Goal: Task Accomplishment & Management: Complete application form

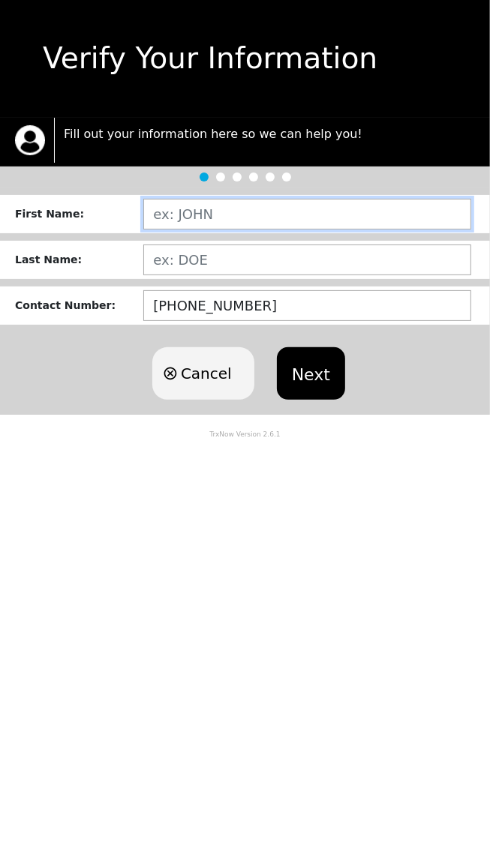
click at [366, 220] on input "text" at bounding box center [307, 214] width 328 height 31
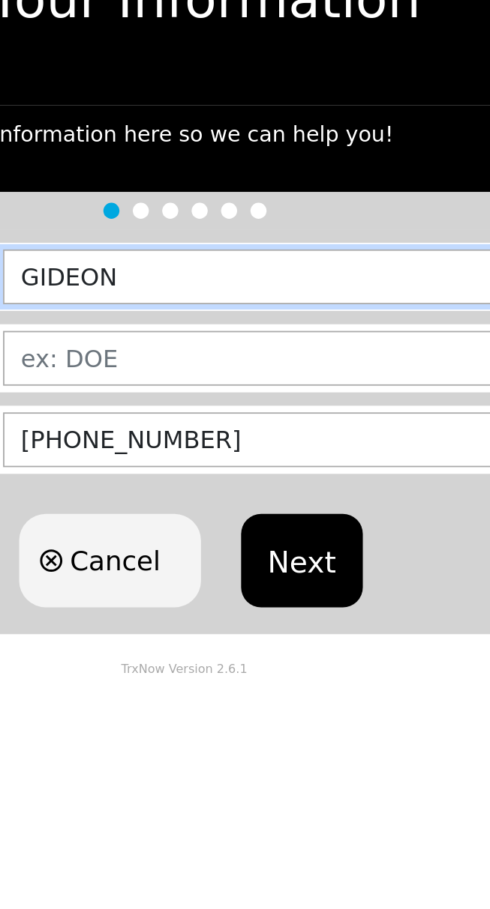
type input "GIDEON"
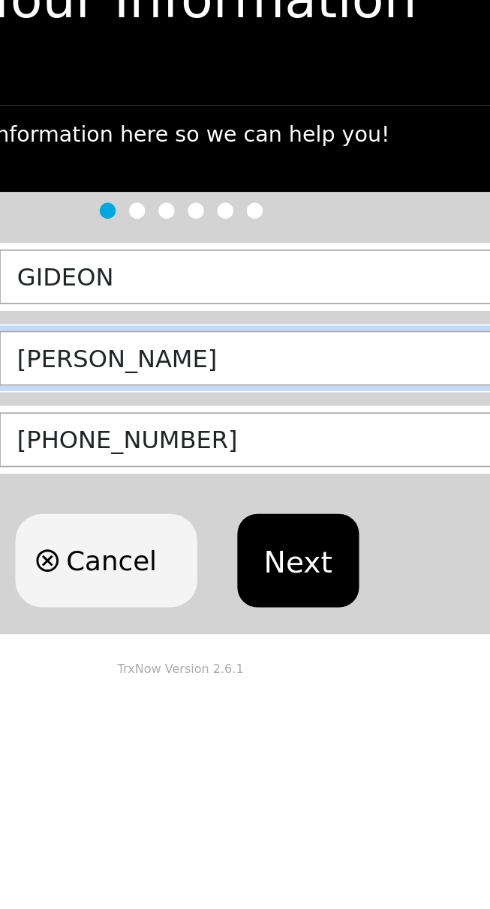
type input "[PERSON_NAME]"
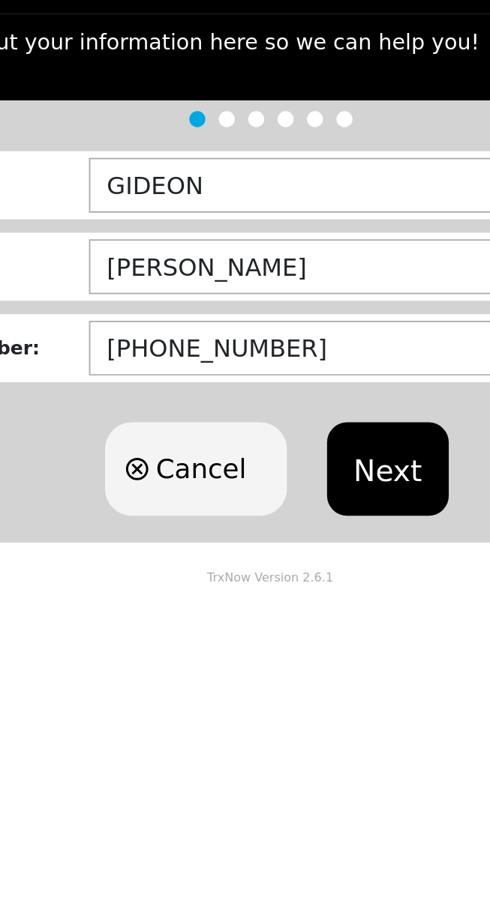
click at [322, 382] on button "Next" at bounding box center [311, 373] width 68 height 52
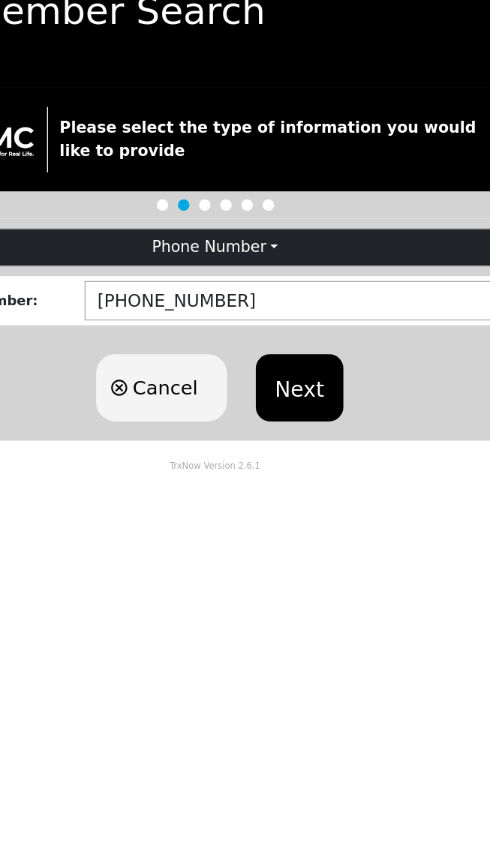
click at [315, 336] on button "Next" at bounding box center [311, 351] width 68 height 52
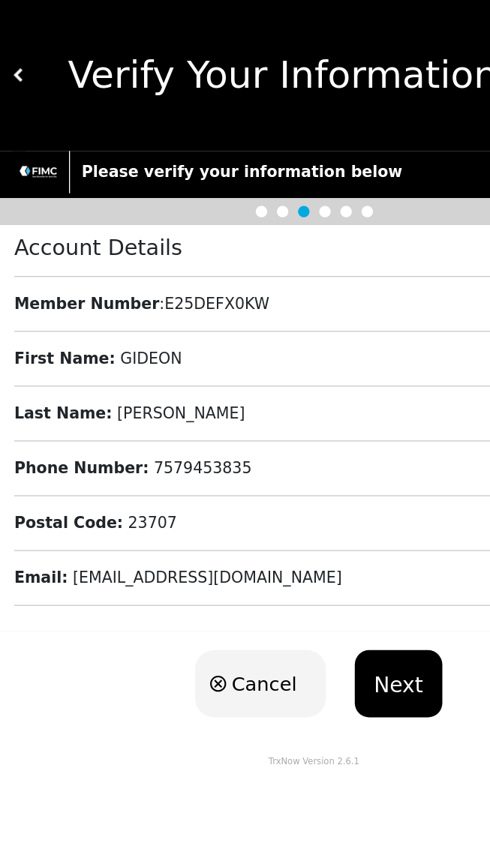
click at [291, 530] on button "Next" at bounding box center [311, 533] width 68 height 52
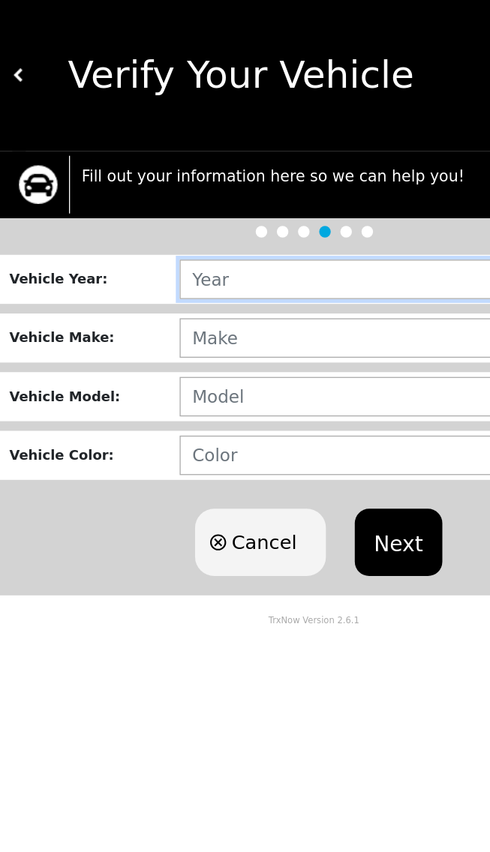
click at [298, 217] on input "text" at bounding box center [309, 217] width 338 height 31
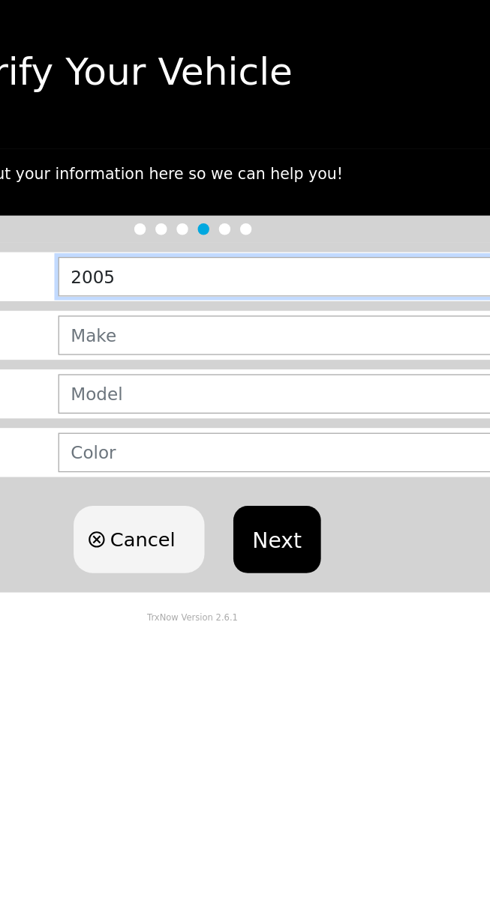
type input "2005"
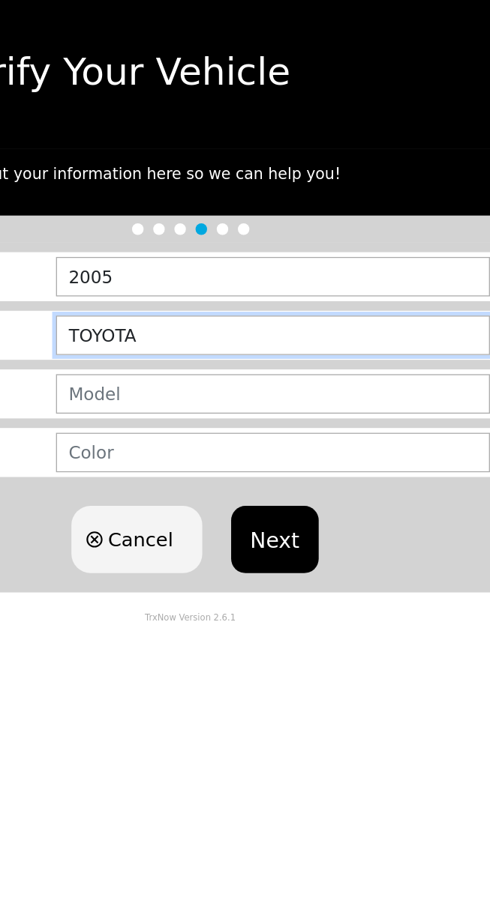
type input "TOYOTA"
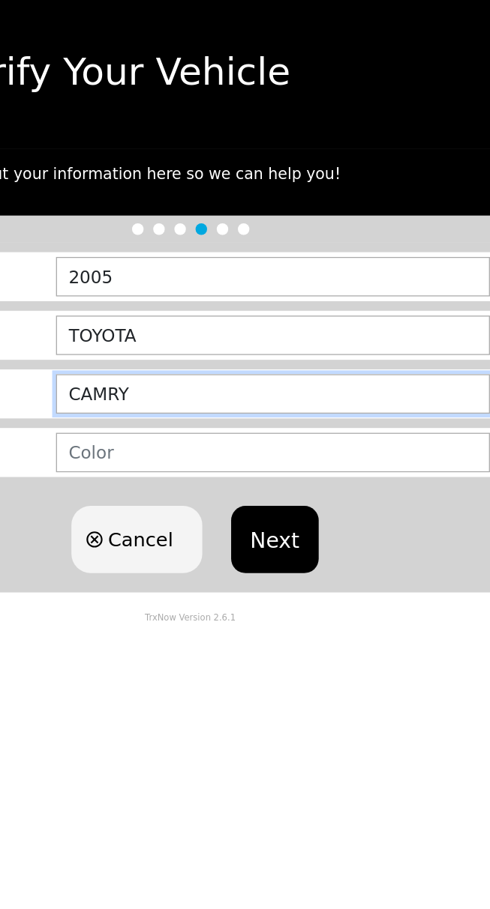
type input "CAMRY"
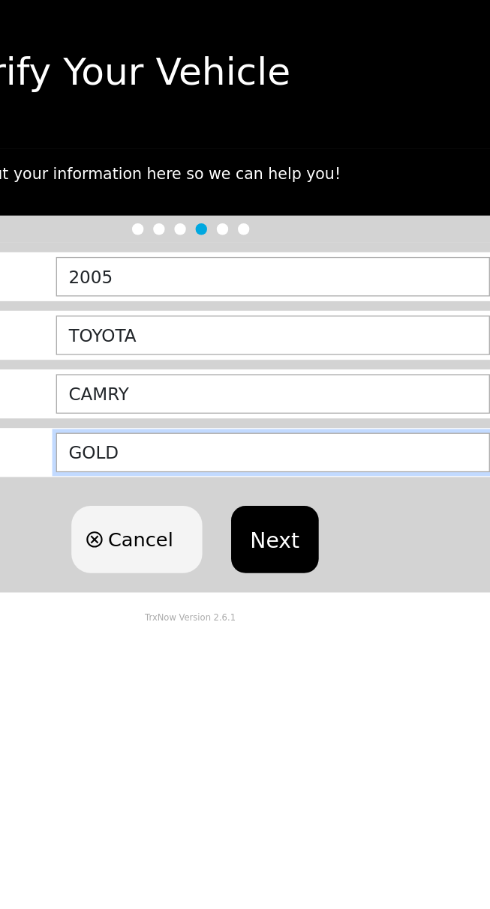
type input "GOLD"
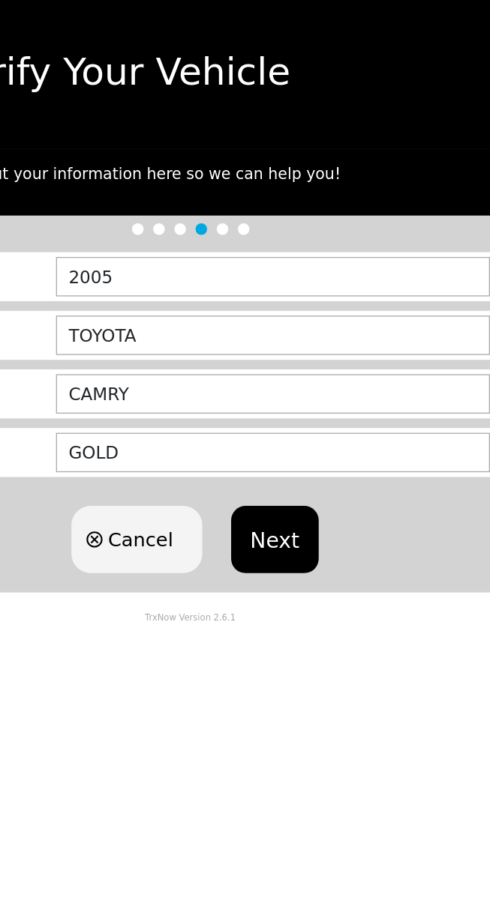
click at [319, 401] on button "Next" at bounding box center [311, 423] width 68 height 52
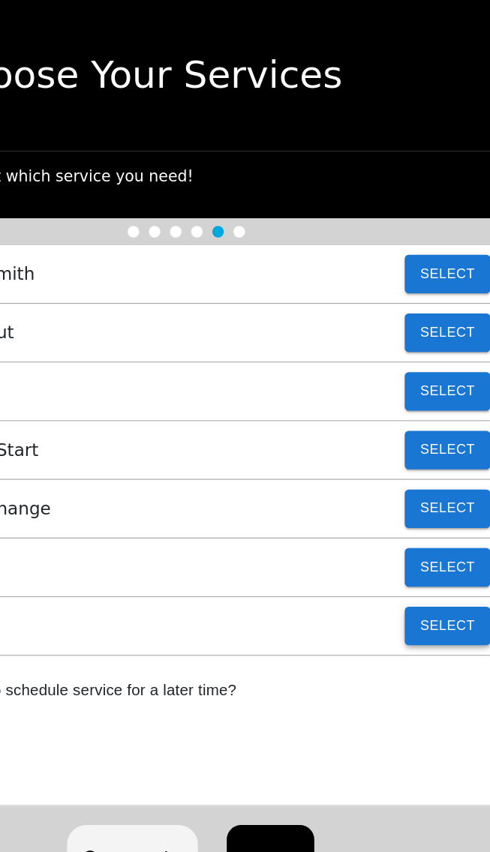
click at [433, 492] on button "Select" at bounding box center [448, 488] width 67 height 30
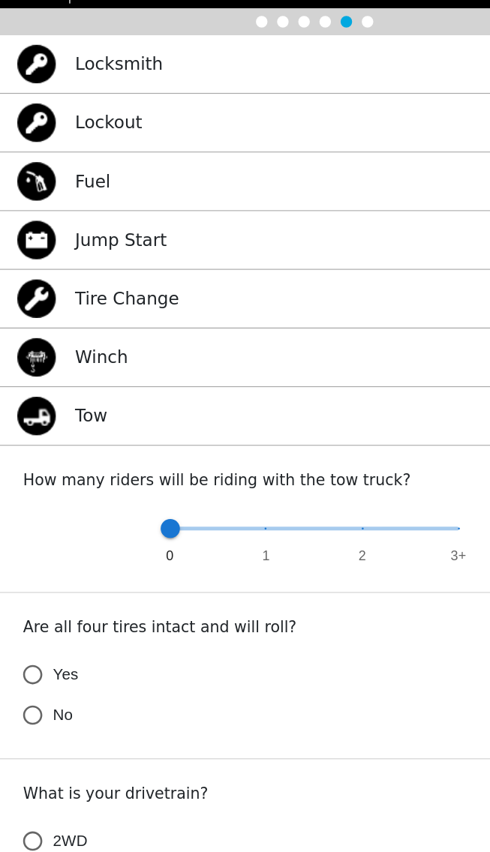
scroll to position [19, 0]
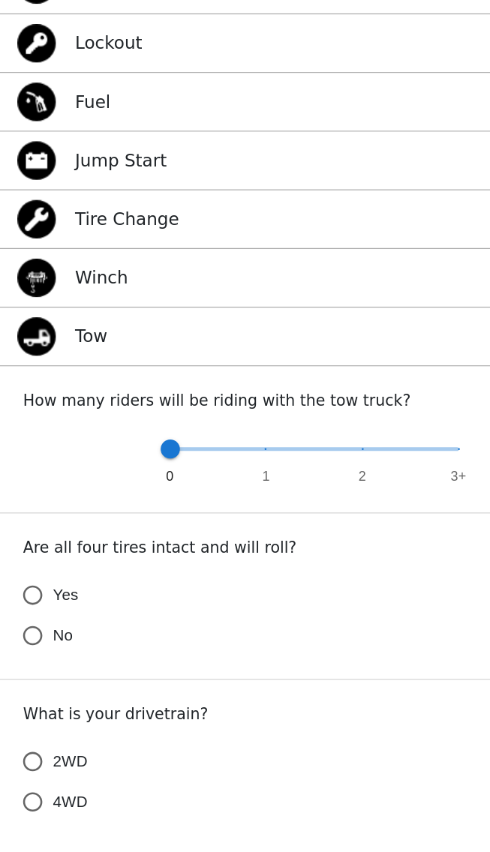
click at [139, 670] on label "Yes" at bounding box center [235, 670] width 450 height 31
click at [41, 670] on input "Yes" at bounding box center [25, 670] width 31 height 31
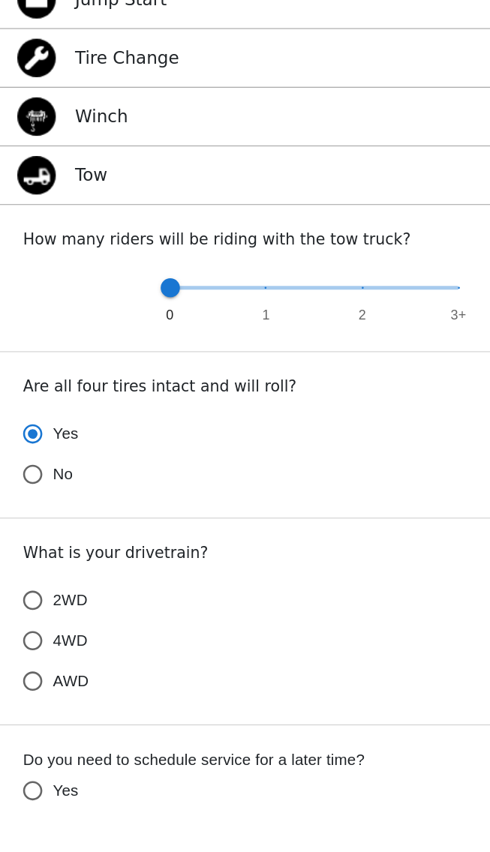
scroll to position [139, 0]
click at [172, 682] on label "2WD" at bounding box center [235, 679] width 450 height 31
click at [41, 682] on input "2WD" at bounding box center [25, 679] width 31 height 31
radio input "true"
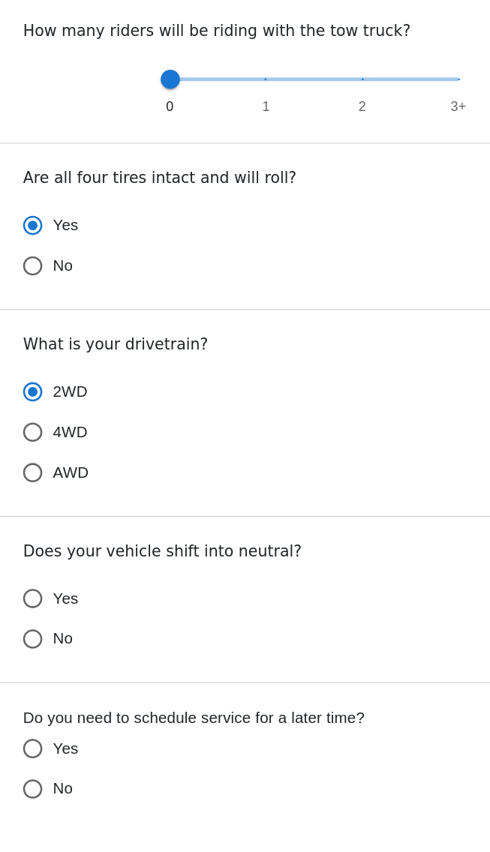
scroll to position [302, 0]
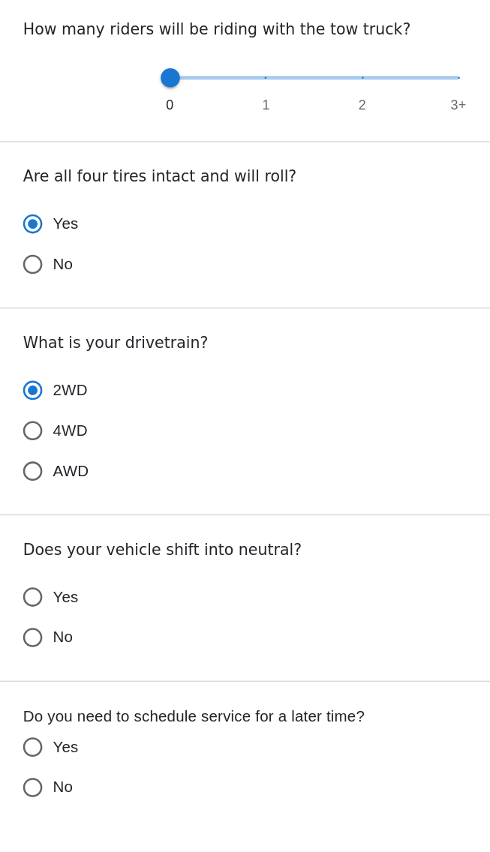
click at [82, 682] on label "Yes" at bounding box center [235, 678] width 450 height 31
click at [41, 682] on input "Yes" at bounding box center [25, 678] width 31 height 31
radio input "true"
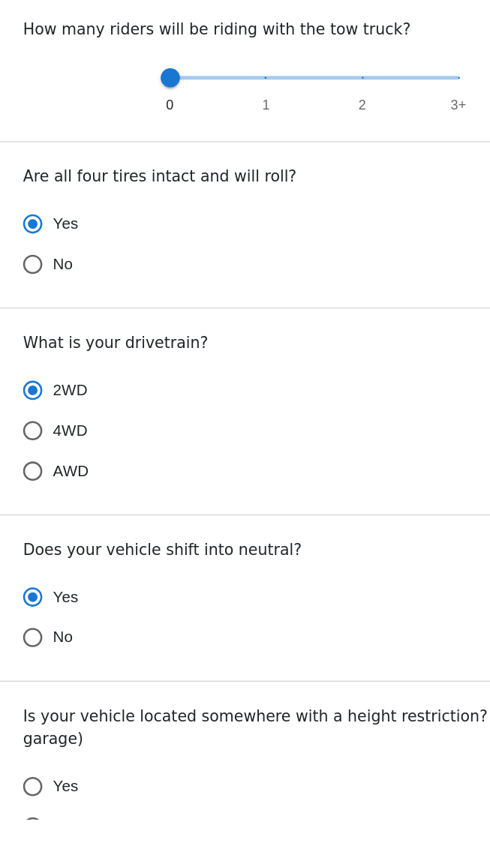
click at [40, 670] on input "Yes" at bounding box center [25, 678] width 31 height 31
radio input "true"
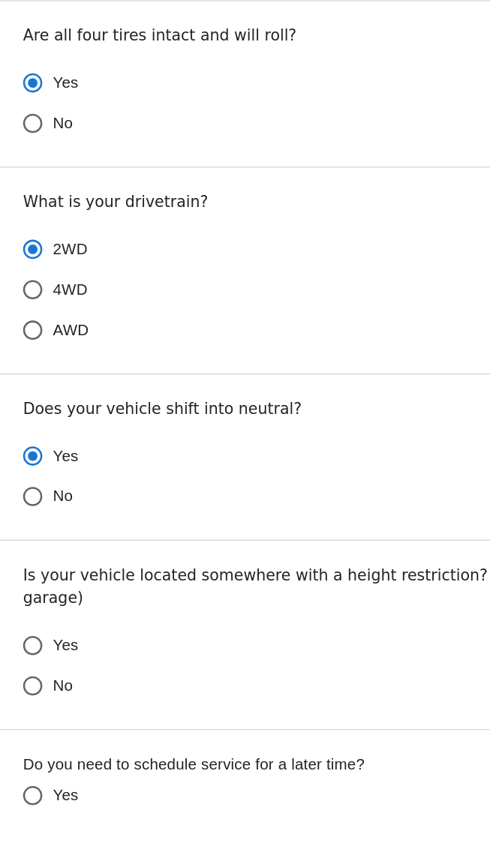
scroll to position [431, 0]
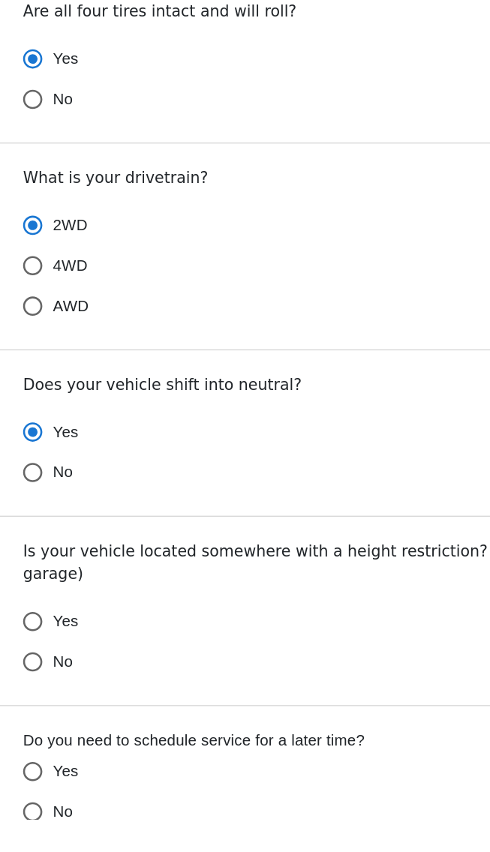
click at [53, 720] on span "No" at bounding box center [49, 729] width 16 height 18
click at [41, 713] on input "No" at bounding box center [25, 728] width 31 height 31
radio input "false"
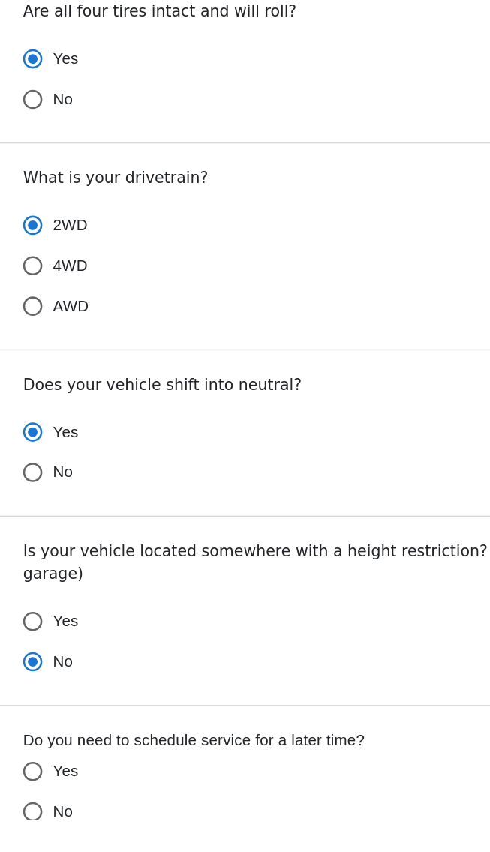
click at [124, 830] on label "No" at bounding box center [235, 845] width 450 height 31
click at [41, 830] on input "No" at bounding box center [25, 845] width 31 height 31
radio input "false"
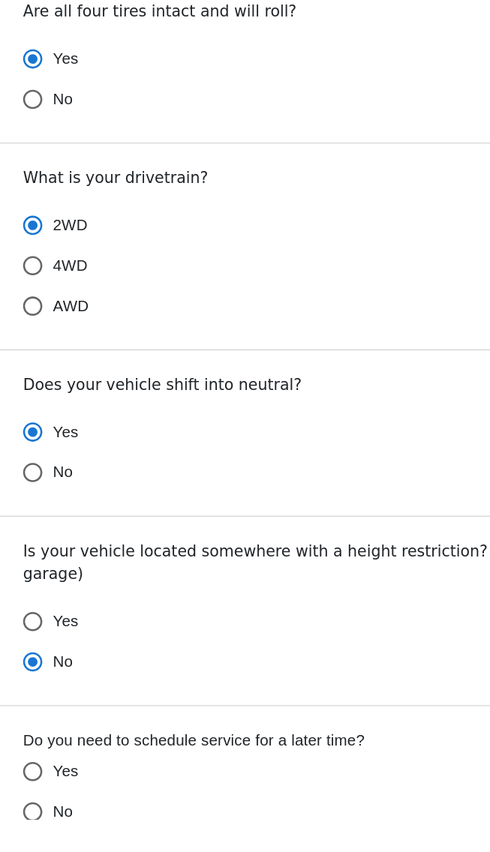
radio input "true"
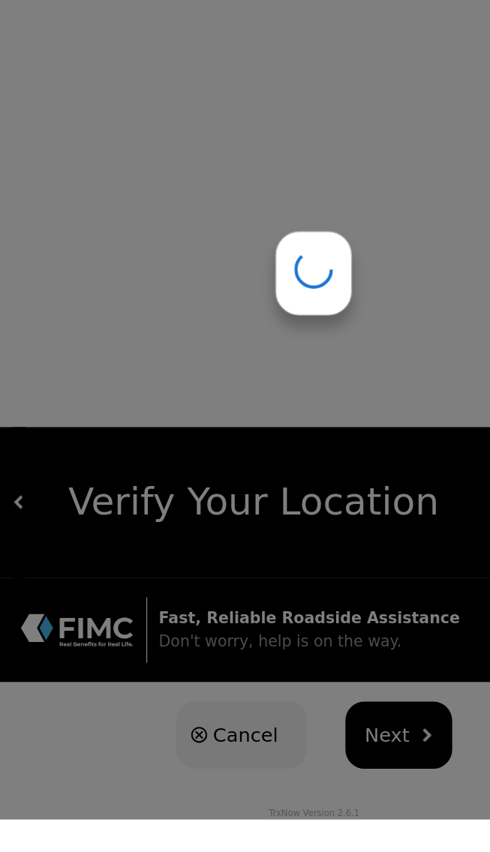
scroll to position [0, 0]
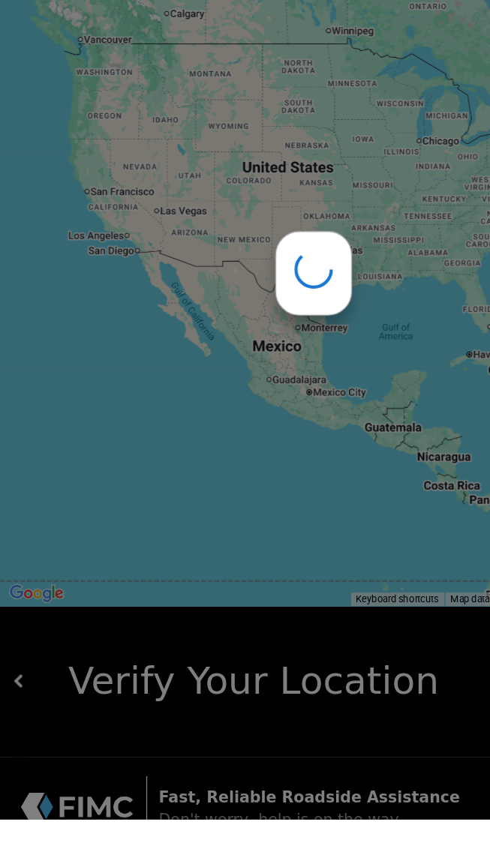
type input "[STREET_ADDRESS]"
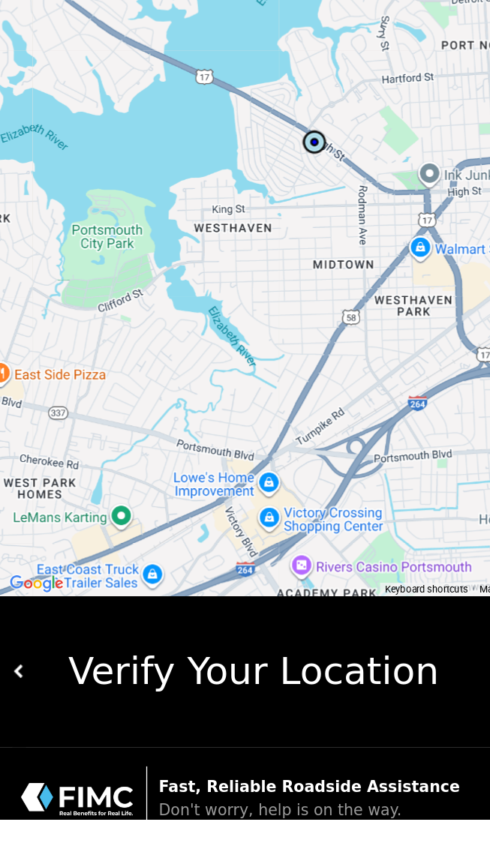
scroll to position [24, 0]
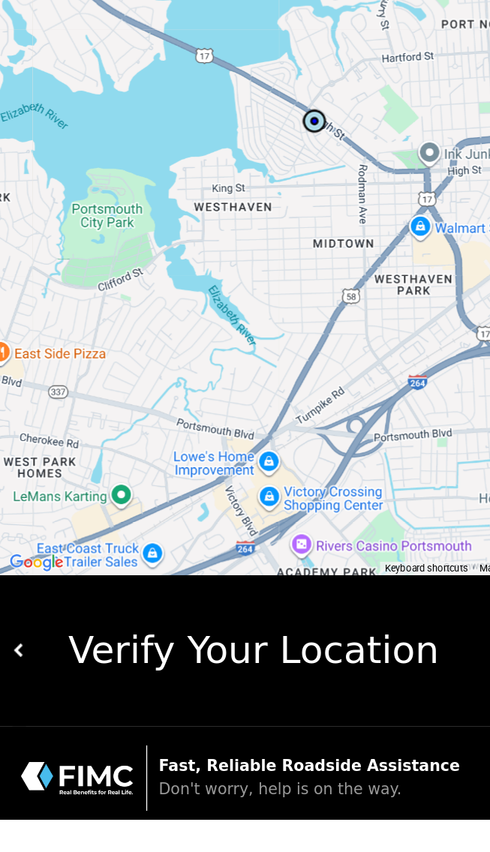
click at [226, 730] on div "Verify Your Location" at bounding box center [250, 720] width 460 height 44
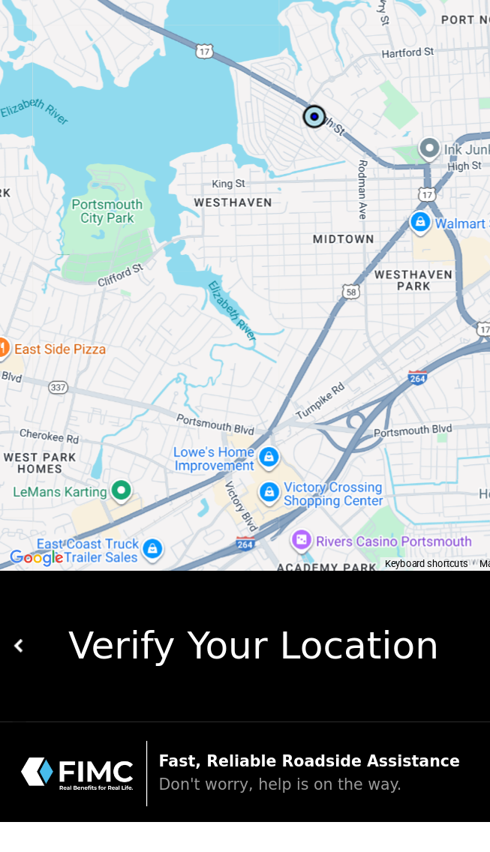
scroll to position [0, 0]
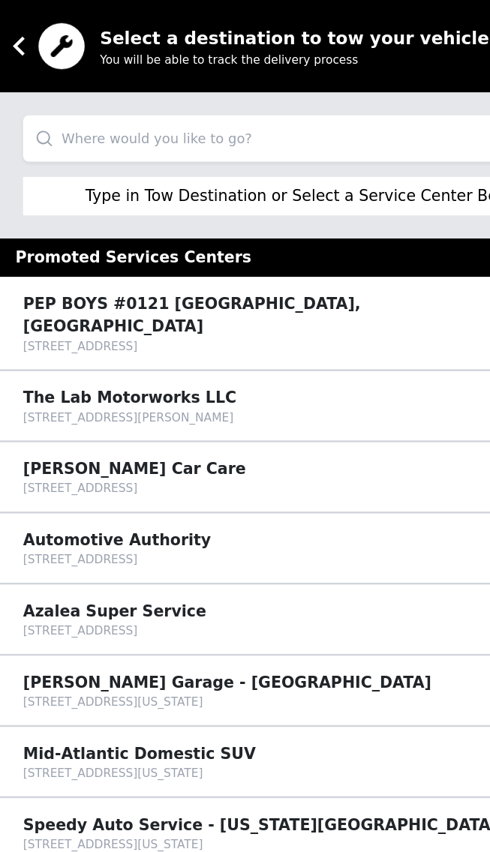
click at [288, 112] on input "search" at bounding box center [245, 108] width 454 height 36
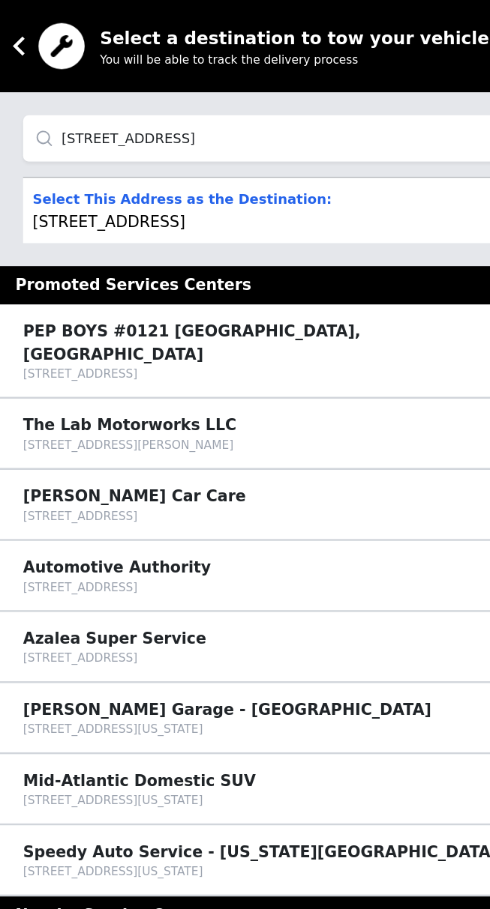
type input "[STREET_ADDRESS]"
click at [301, 168] on div "Select This Address as the Destination: [STREET_ADDRESS] Select" at bounding box center [245, 164] width 454 height 51
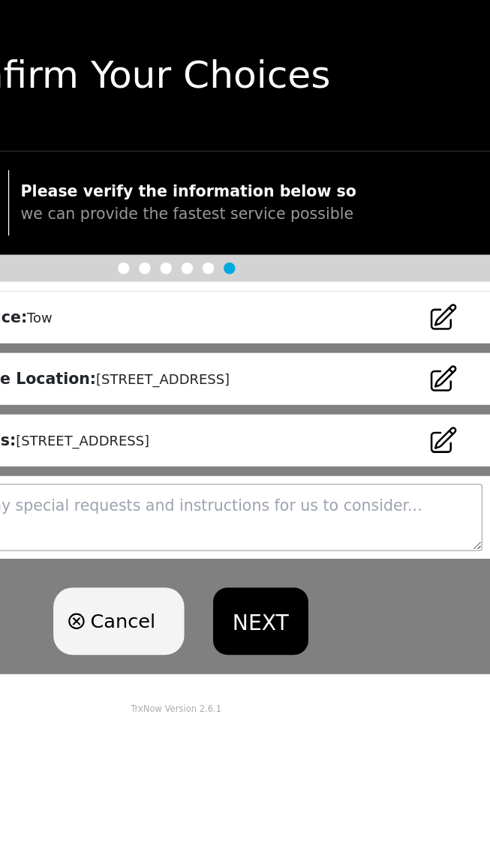
click at [451, 298] on icon at bounding box center [453, 295] width 24 height 24
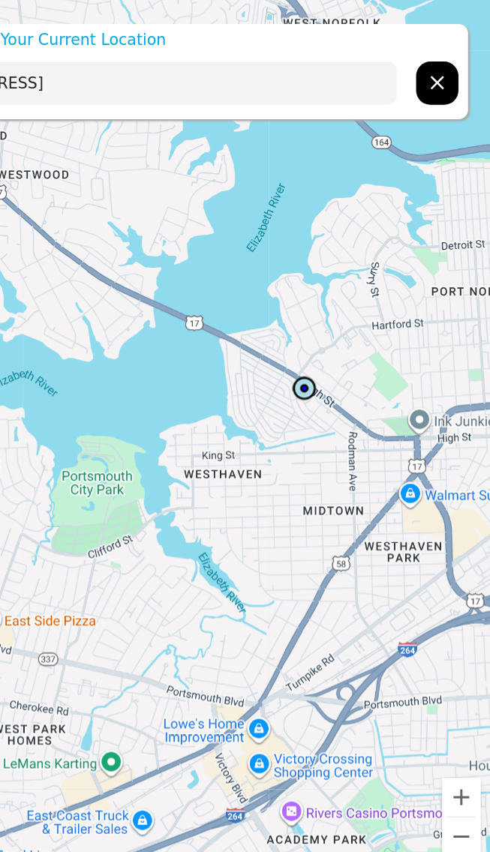
click at [369, 69] on input "[STREET_ADDRESS]" at bounding box center [216, 65] width 402 height 34
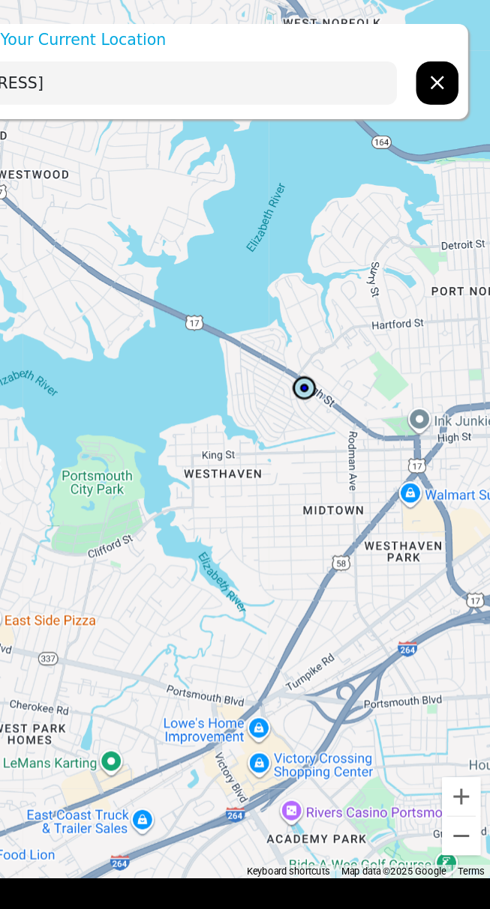
click at [449, 64] on icon "hidden" at bounding box center [448, 64] width 10 height 10
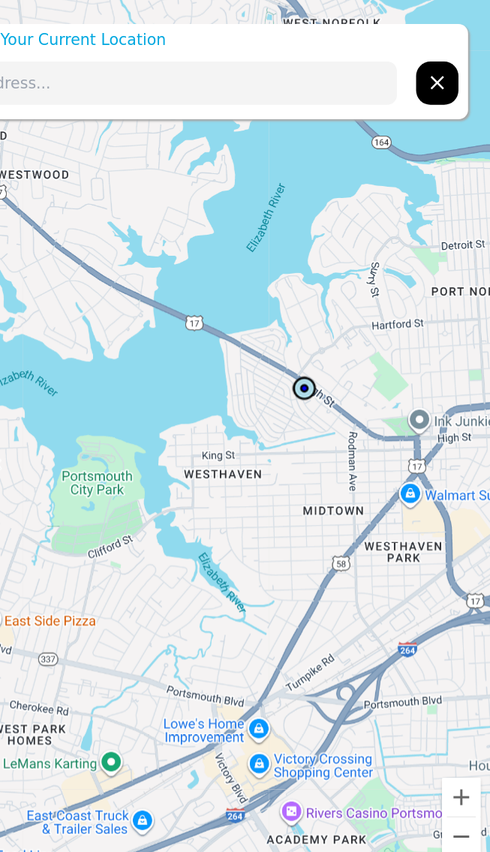
click at [340, 60] on input "text" at bounding box center [216, 65] width 402 height 34
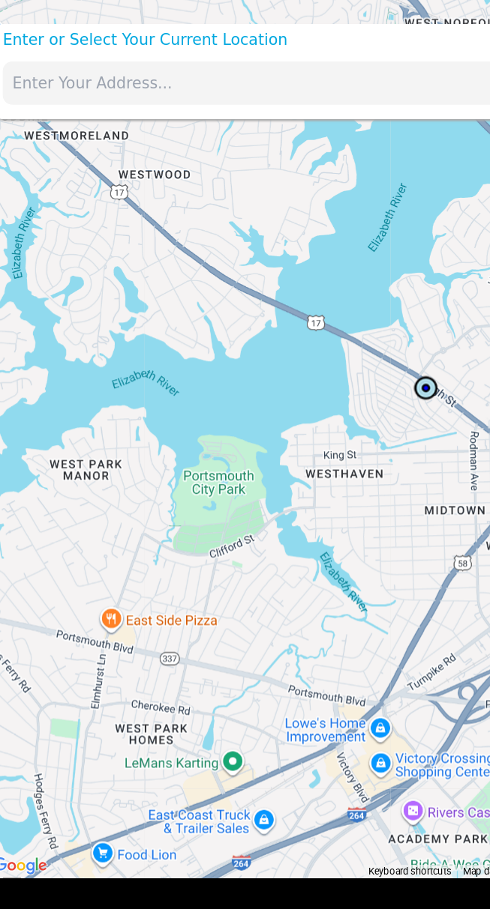
click at [222, 61] on input "text" at bounding box center [216, 65] width 402 height 34
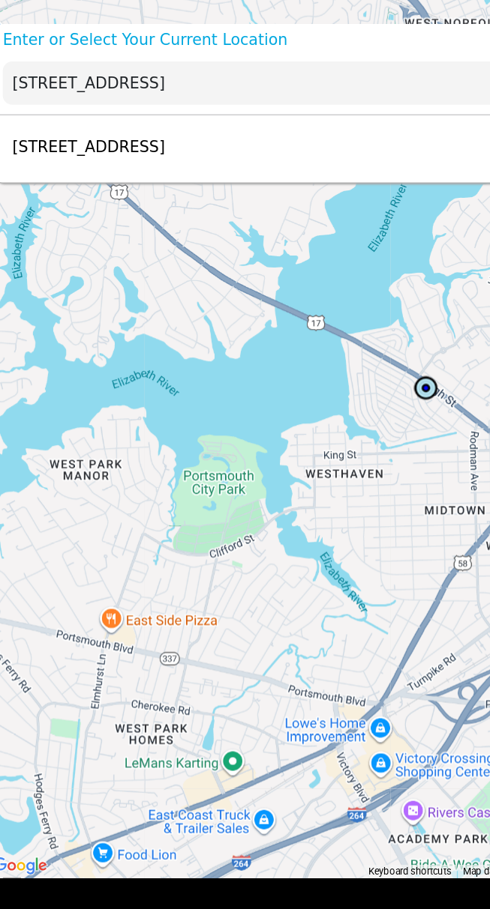
click at [317, 112] on div "[STREET_ADDRESS] Select" at bounding box center [239, 114] width 465 height 49
type input "[STREET_ADDRESS]"
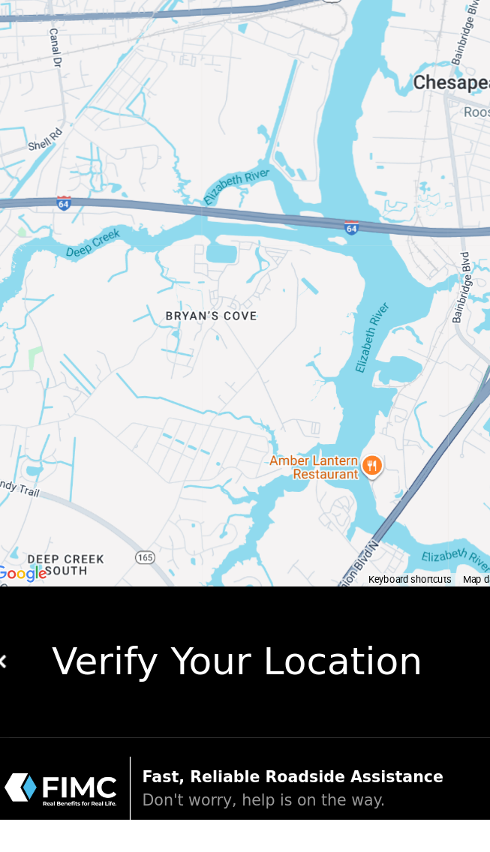
scroll to position [24, 0]
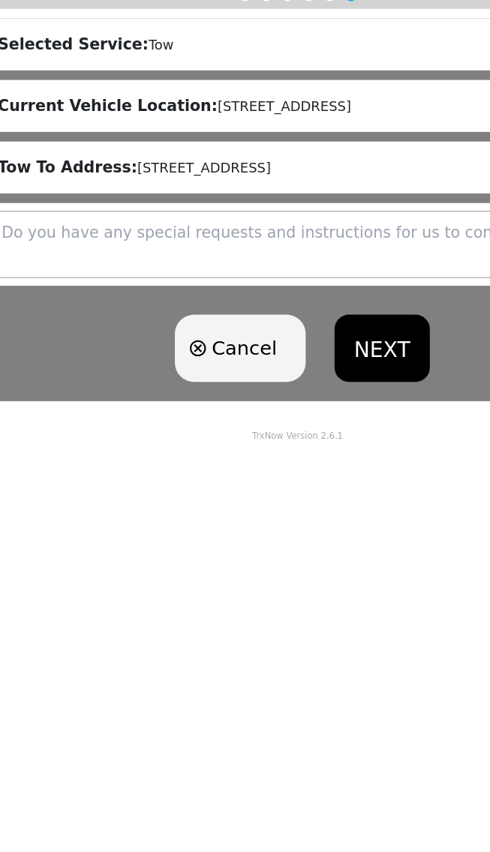
scroll to position [0, 0]
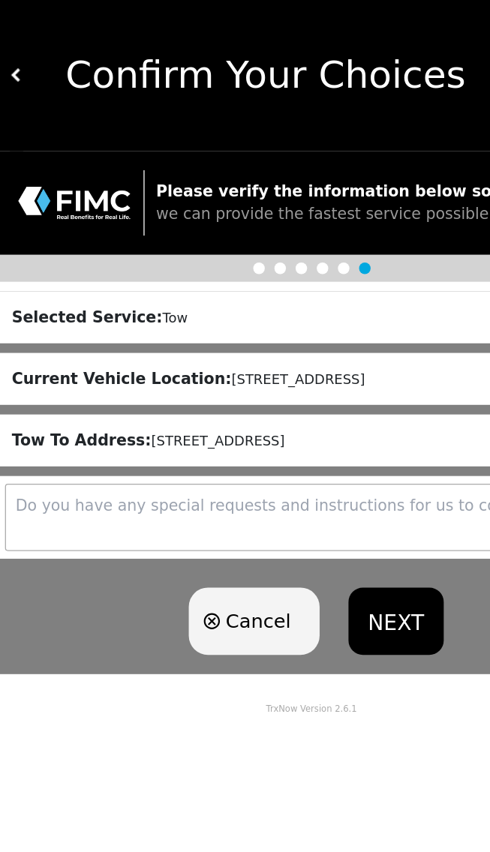
click at [323, 481] on button "NEXT" at bounding box center [310, 484] width 73 height 52
